Goal: Information Seeking & Learning: Check status

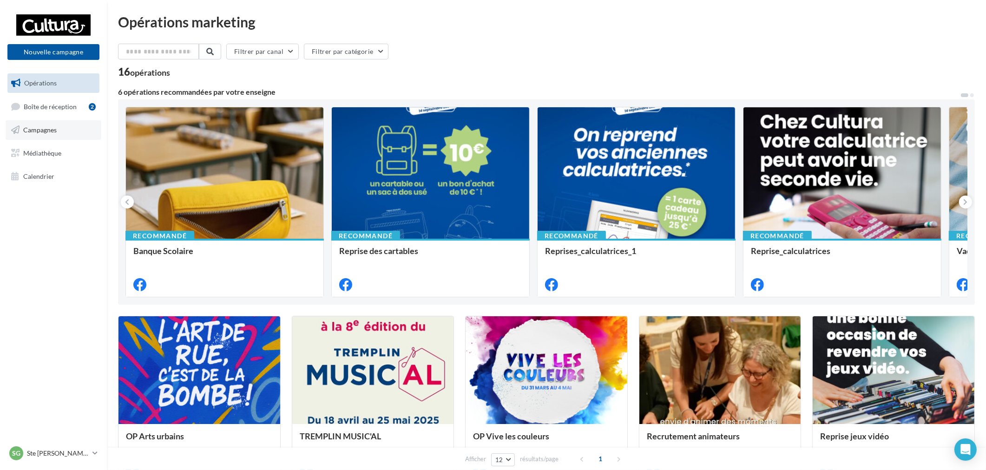
click at [60, 131] on link "Campagnes" at bounding box center [54, 130] width 96 height 20
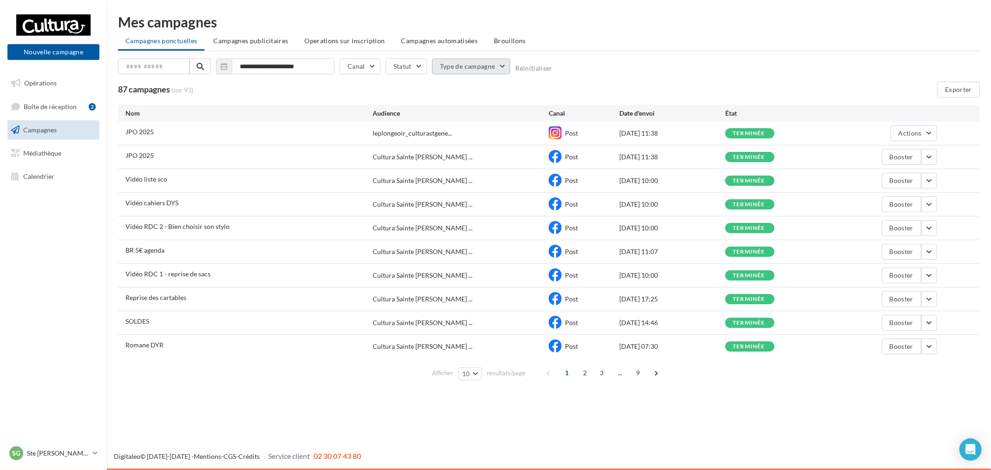
click at [452, 64] on button "Type de campagne" at bounding box center [471, 67] width 79 height 16
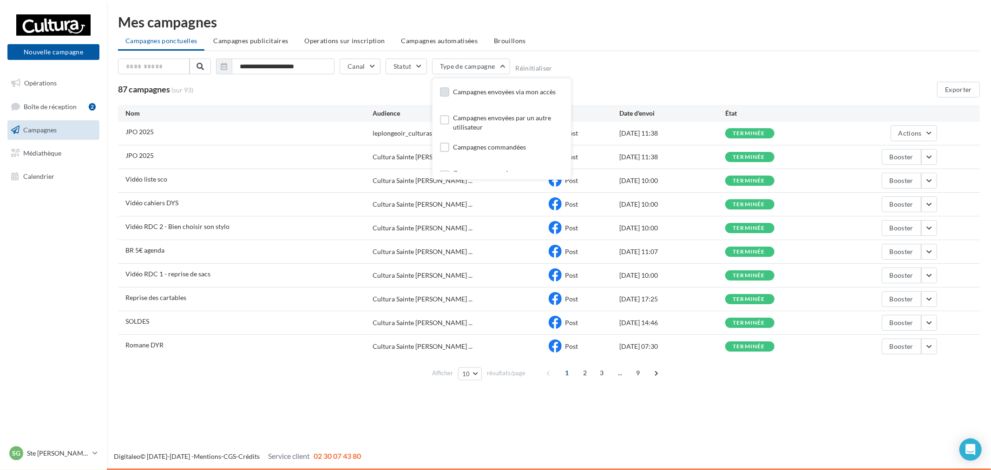
click at [475, 89] on div "Campagnes envoyées via mon accès" at bounding box center [504, 91] width 103 height 9
click at [726, 57] on div "**********" at bounding box center [549, 199] width 862 height 369
click at [934, 273] on button "button" at bounding box center [929, 276] width 16 height 16
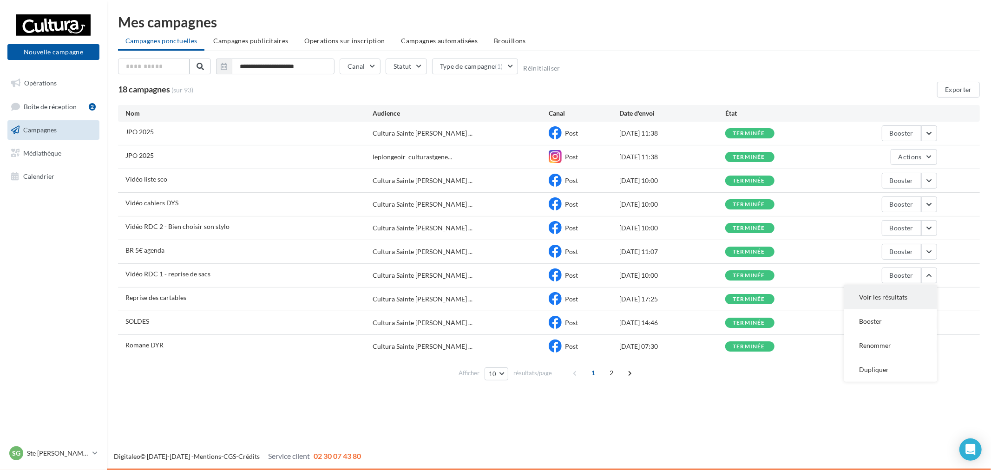
click at [886, 294] on button "Voir les résultats" at bounding box center [890, 297] width 93 height 24
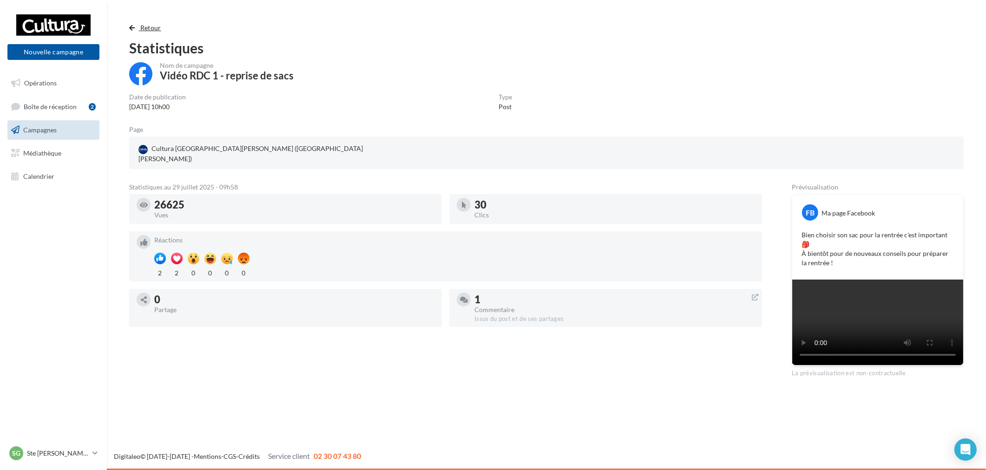
click at [156, 26] on span "Retour" at bounding box center [150, 28] width 21 height 8
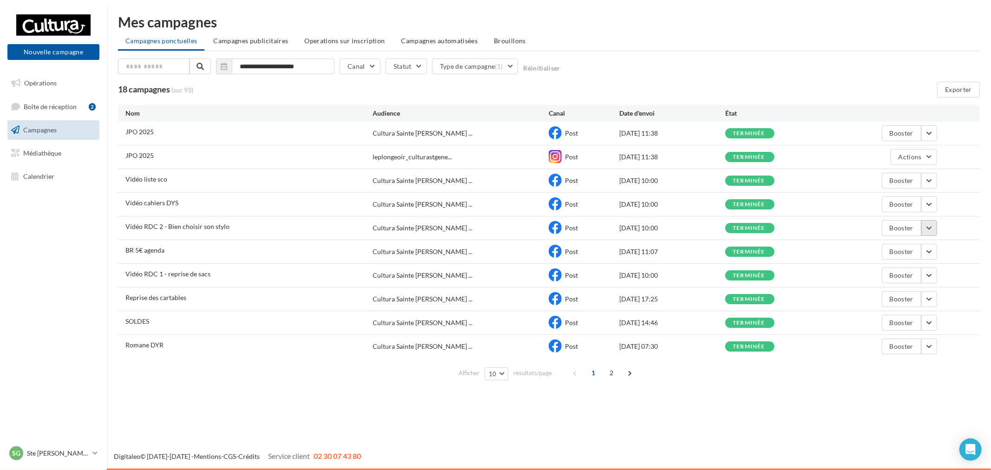
drag, startPoint x: 924, startPoint y: 228, endPoint x: 923, endPoint y: 234, distance: 6.1
click at [924, 228] on button "button" at bounding box center [929, 228] width 16 height 16
click at [911, 247] on button "Voir les résultats" at bounding box center [890, 250] width 93 height 24
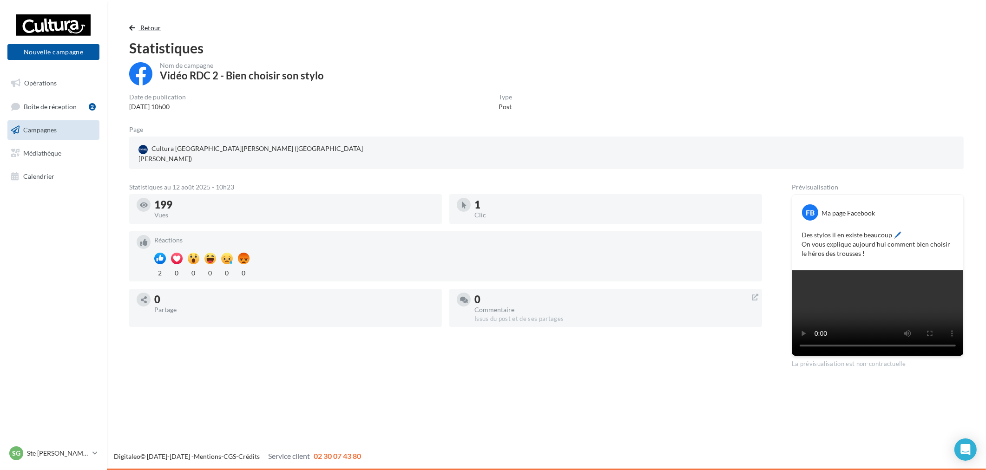
click at [135, 27] on span "button" at bounding box center [132, 28] width 6 height 7
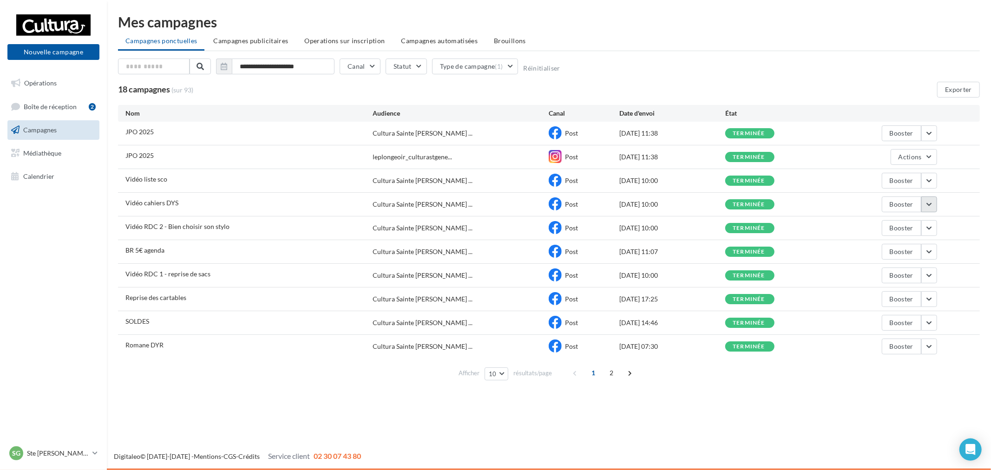
click at [934, 207] on button "button" at bounding box center [929, 205] width 16 height 16
click at [877, 221] on button "Voir les résultats" at bounding box center [890, 226] width 93 height 24
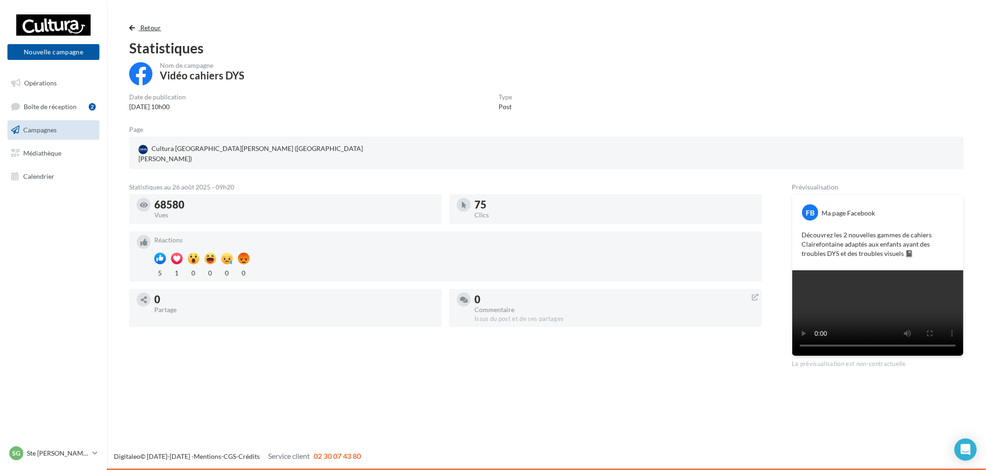
click at [155, 24] on span "Retour" at bounding box center [150, 28] width 21 height 8
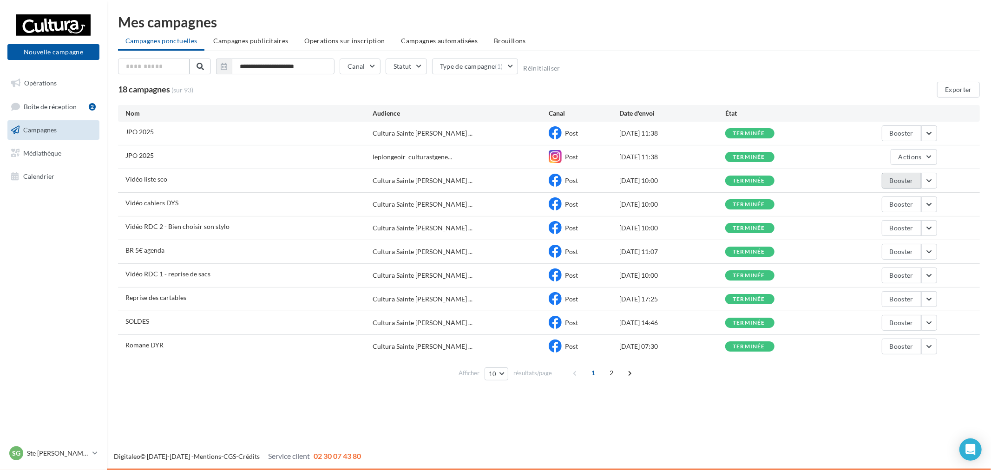
click at [921, 182] on button "Booster" at bounding box center [901, 181] width 39 height 16
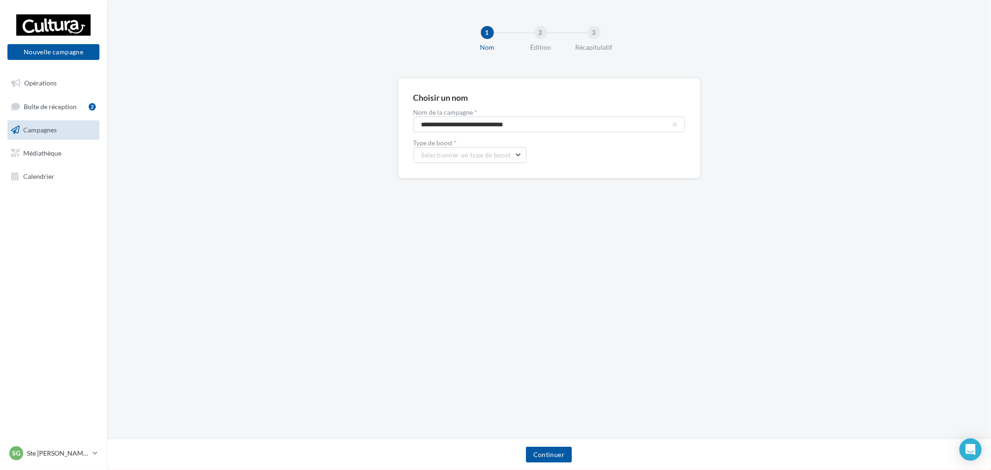
click at [59, 140] on ul "Opérations Boîte de réception 2 Campagnes Médiathèque Calendrier" at bounding box center [53, 130] width 99 height 120
drag, startPoint x: 61, startPoint y: 135, endPoint x: 71, endPoint y: 137, distance: 9.4
click at [62, 135] on link "Campagnes" at bounding box center [54, 130] width 96 height 20
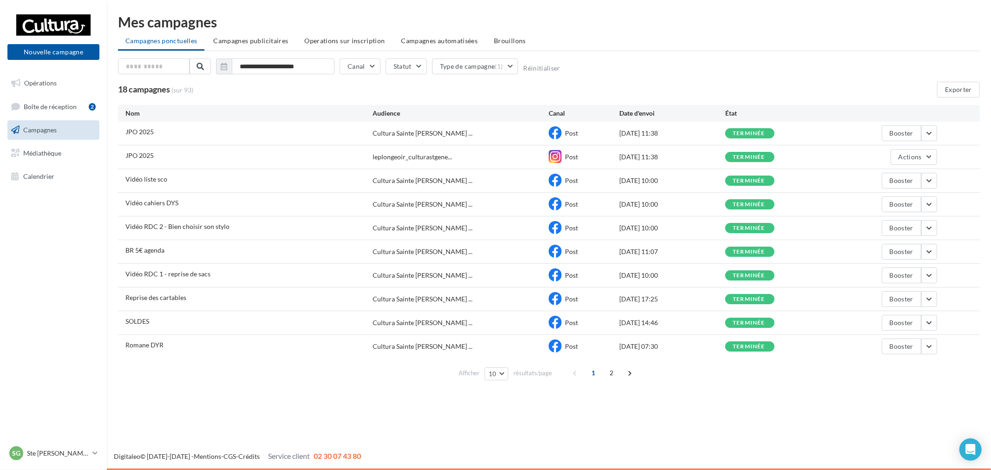
click at [942, 182] on div "Vidéo liste sco Cultura Sainte Geneviève ... Post 14/08/2025 10:00 terminée Boo…" at bounding box center [549, 180] width 862 height 23
click at [932, 186] on button "button" at bounding box center [929, 181] width 16 height 16
click at [891, 196] on button "Voir les résultats" at bounding box center [890, 202] width 93 height 24
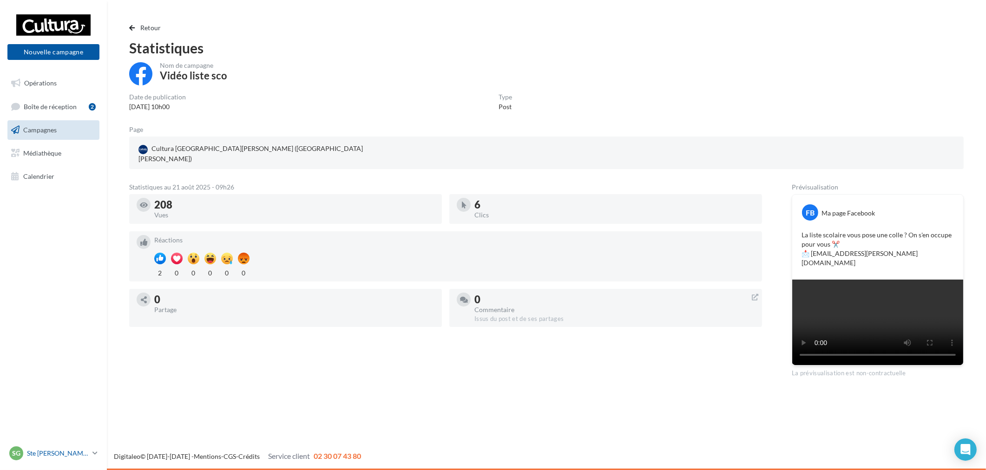
click at [68, 446] on div "SG Ste Geneviève des Bois r.duriaux6@cultura.fr" at bounding box center [48, 453] width 79 height 14
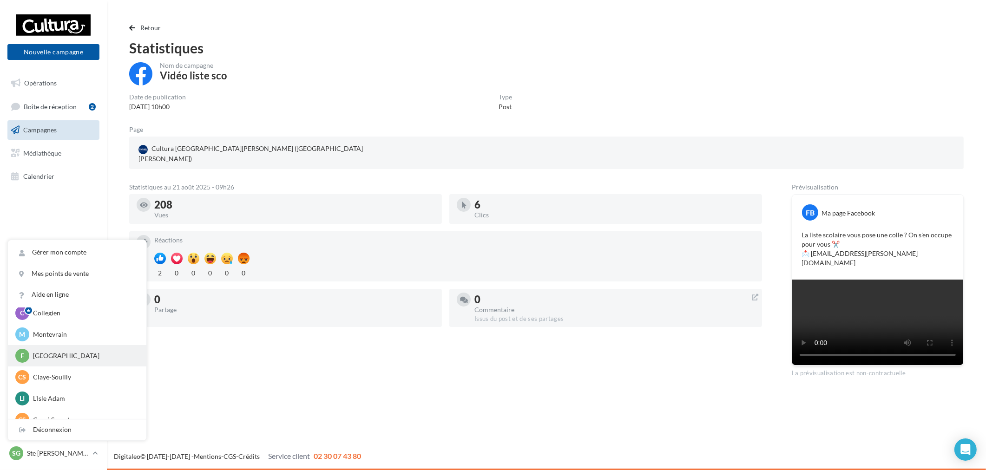
scroll to position [64, 0]
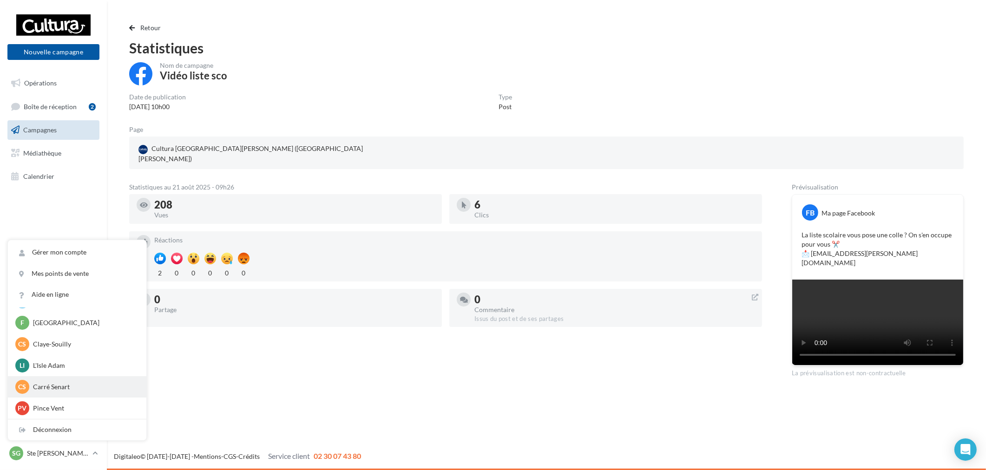
click at [93, 386] on p "Carré Senart" at bounding box center [84, 386] width 102 height 9
